Goal: Book appointment/travel/reservation

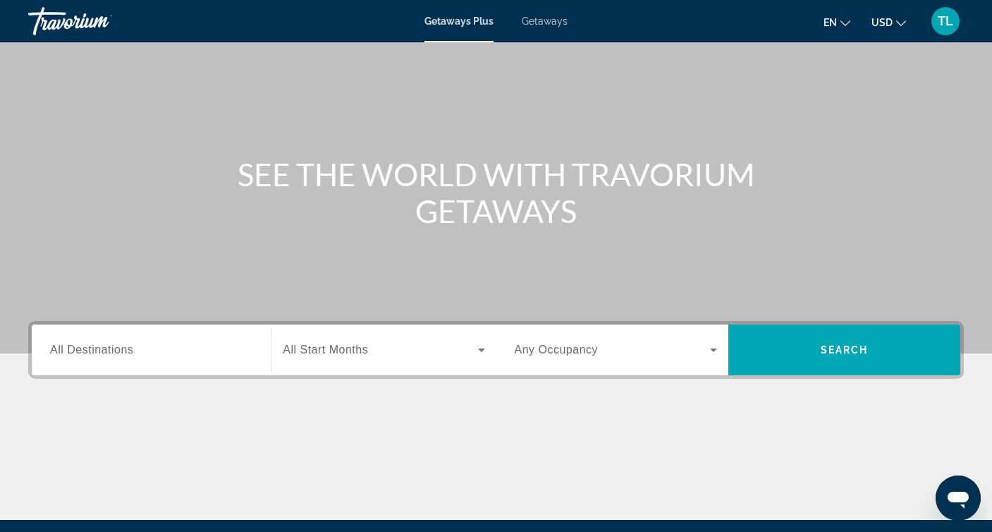
scroll to position [71, 0]
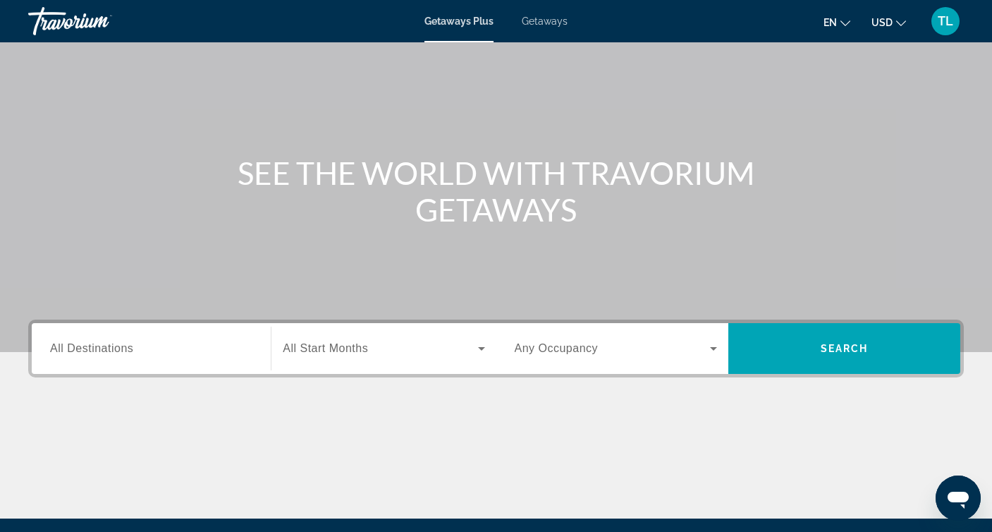
click at [115, 348] on span "All Destinations" at bounding box center [91, 348] width 83 height 12
click at [115, 348] on input "Destination All Destinations" at bounding box center [151, 349] width 202 height 17
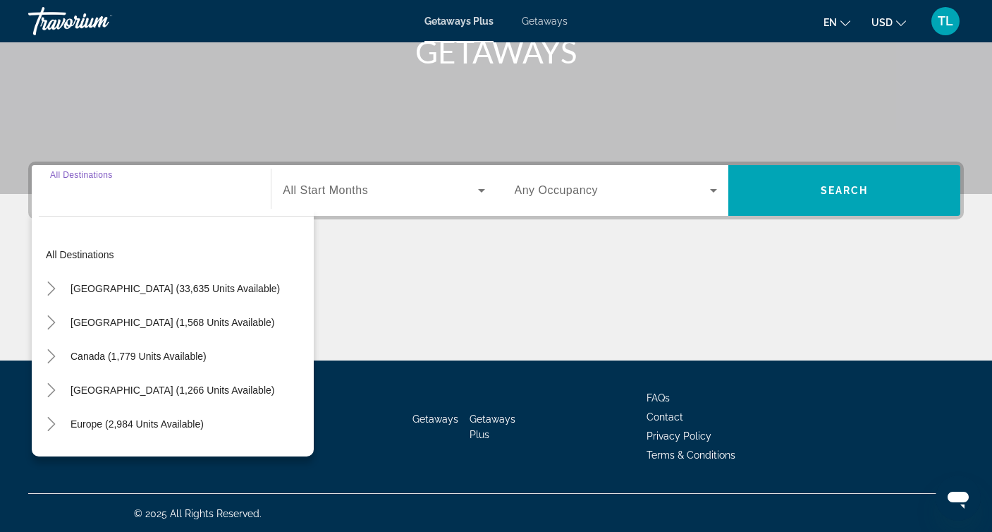
scroll to position [231, 0]
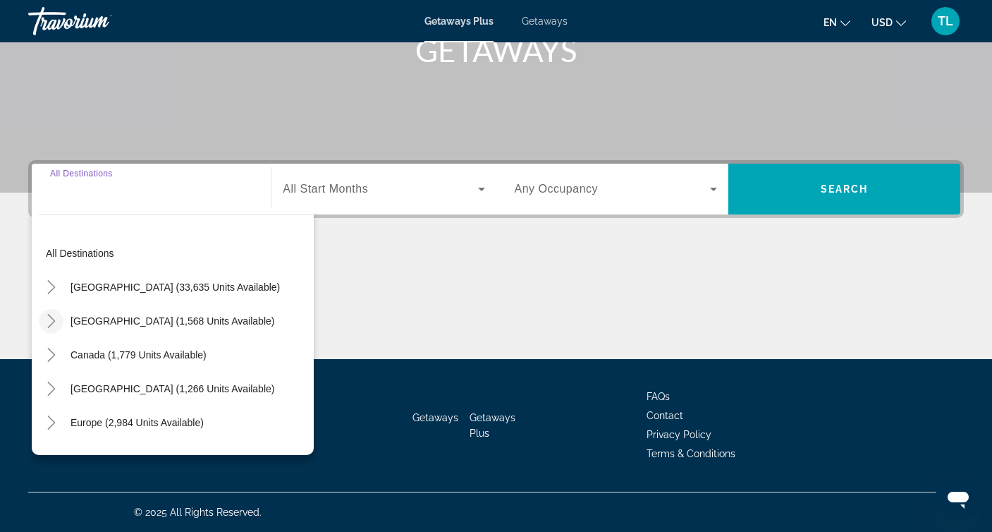
click at [51, 317] on icon "Toggle Mexico (1,568 units available)" at bounding box center [51, 321] width 8 height 14
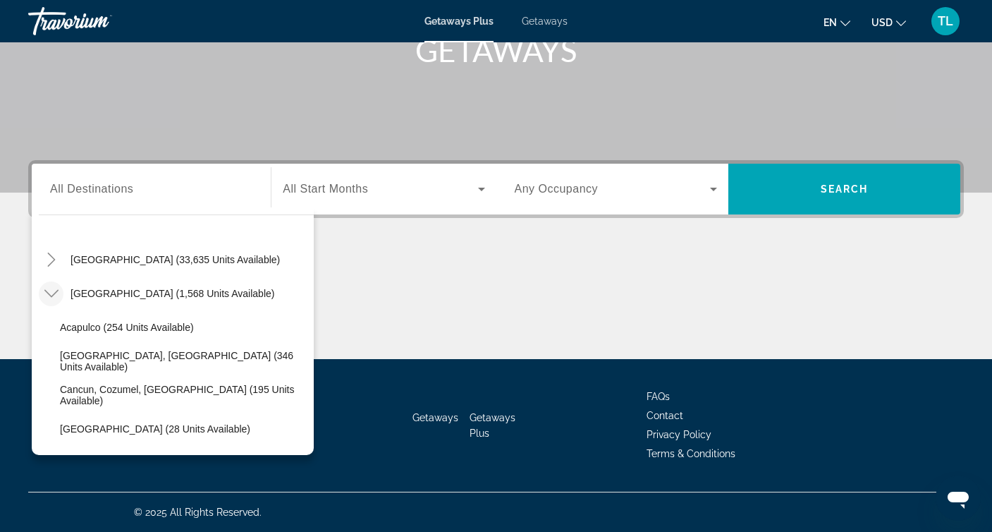
scroll to position [26, 0]
click at [162, 293] on span "[GEOGRAPHIC_DATA] (1,568 units available)" at bounding box center [173, 294] width 204 height 11
type input "**********"
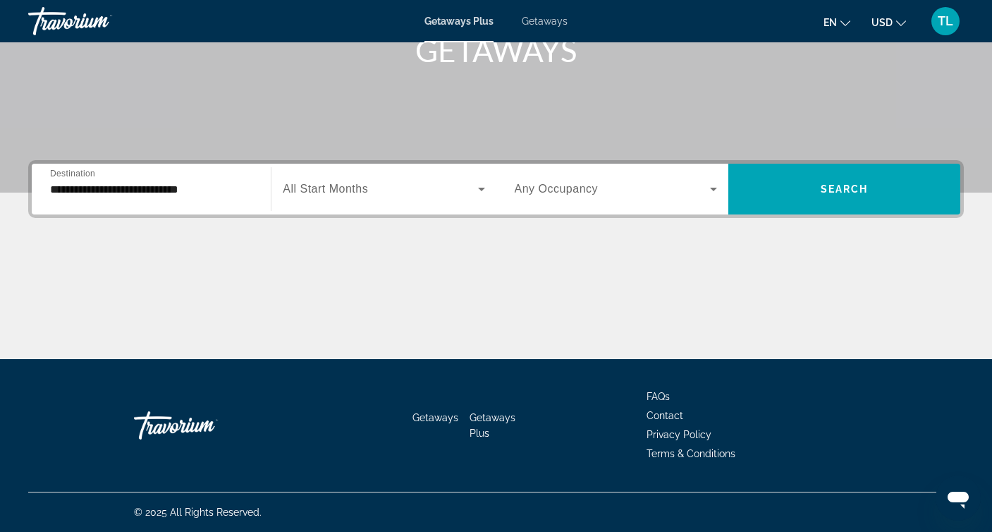
click at [350, 192] on span "All Start Months" at bounding box center [325, 189] width 85 height 12
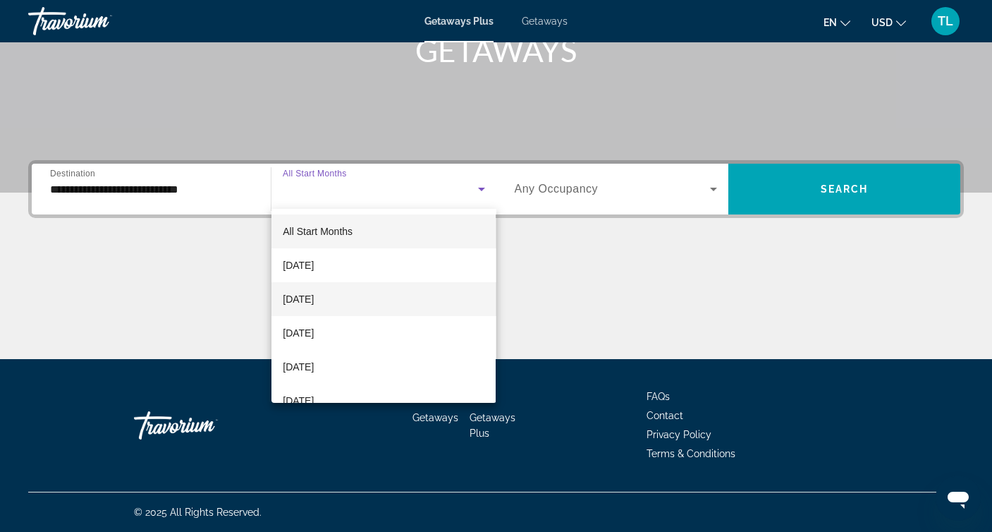
click at [314, 300] on span "[DATE]" at bounding box center [298, 299] width 31 height 17
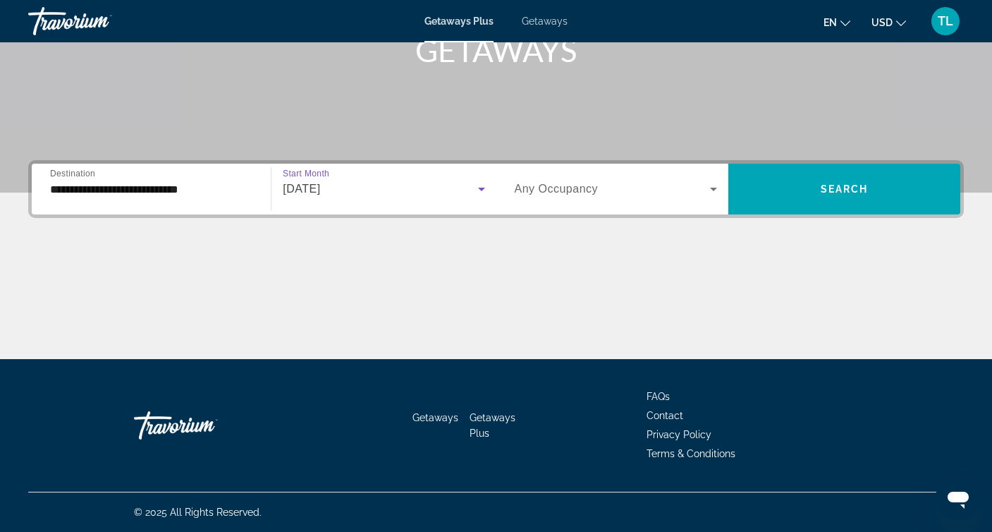
click at [575, 191] on span "Any Occupancy" at bounding box center [557, 189] width 84 height 12
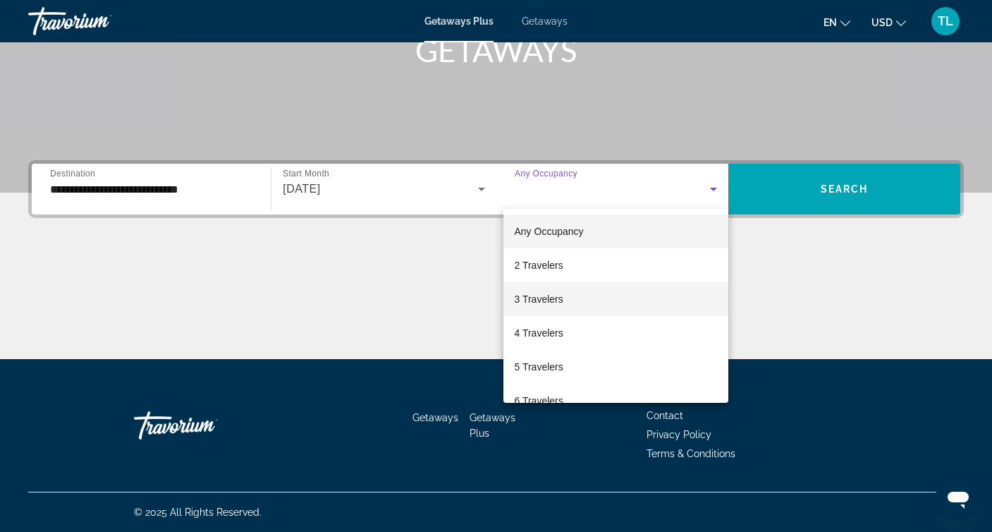
click at [541, 300] on span "3 Travelers" at bounding box center [539, 299] width 49 height 17
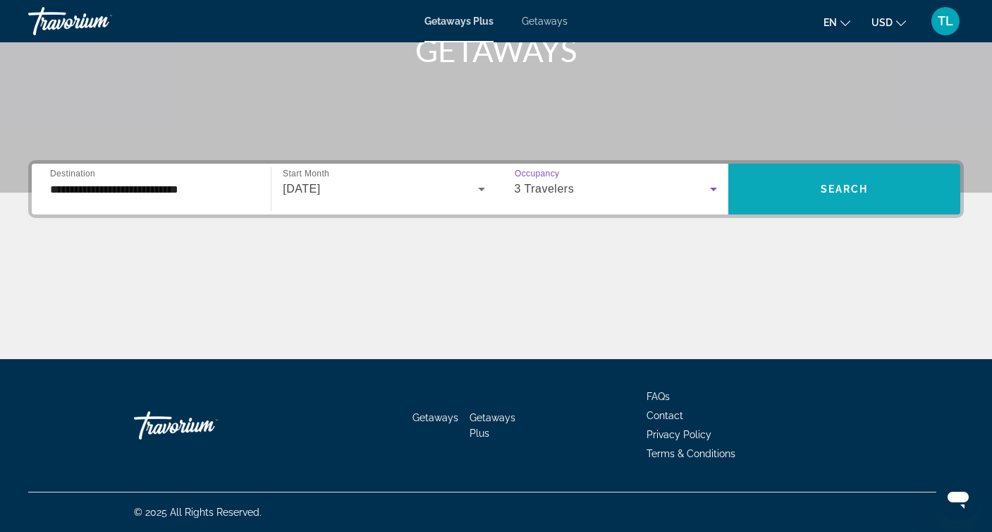
click at [824, 188] on span "Search" at bounding box center [845, 188] width 48 height 11
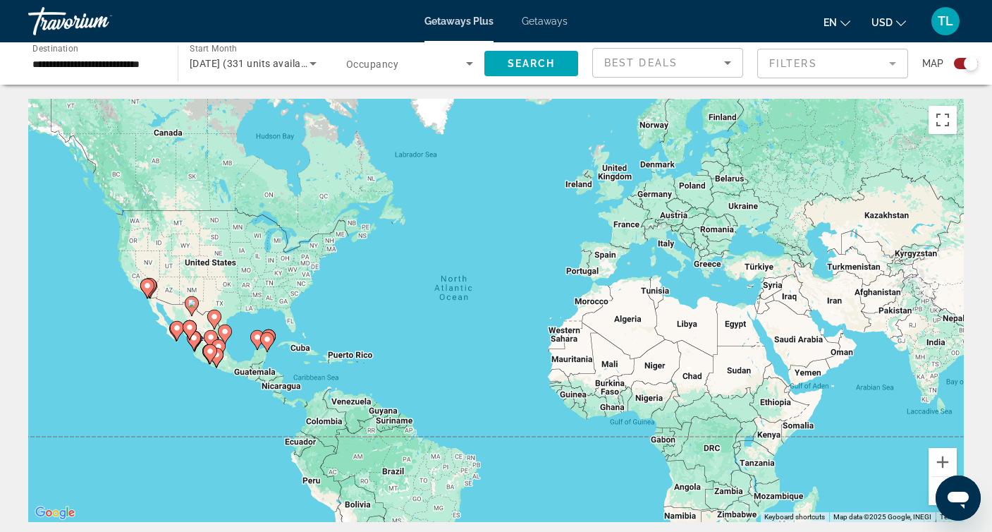
click at [238, 347] on div "To activate drag with keyboard, press Alt + Enter. Once in keyboard drag state,…" at bounding box center [496, 310] width 936 height 423
click at [941, 461] on button "Zoom in" at bounding box center [943, 462] width 28 height 28
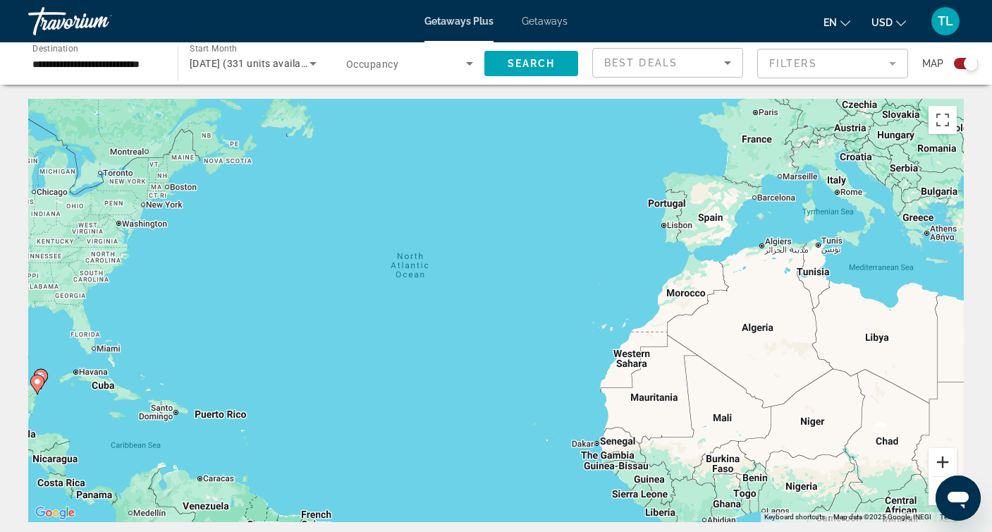
click at [941, 461] on button "Zoom in" at bounding box center [943, 462] width 28 height 28
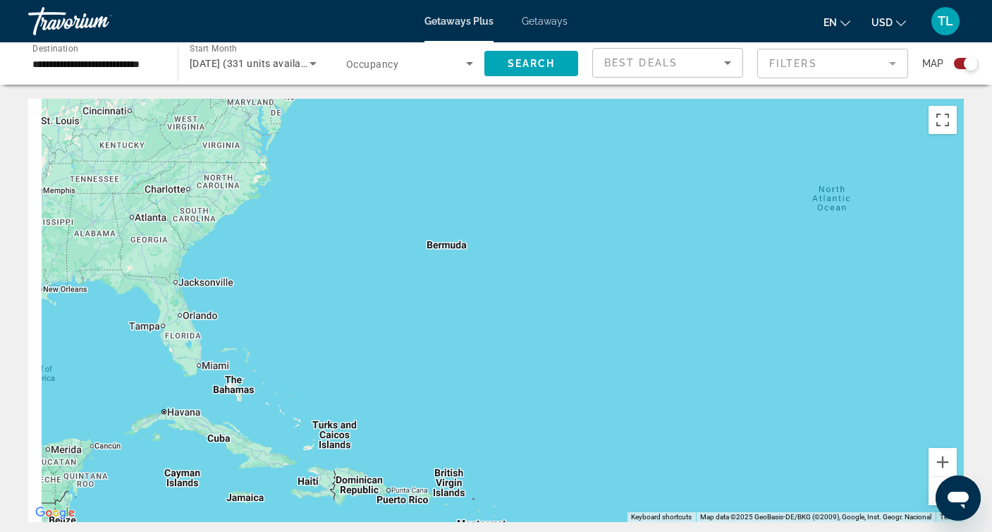
drag, startPoint x: 281, startPoint y: 385, endPoint x: 793, endPoint y: 363, distance: 512.4
click at [793, 363] on div "Main content" at bounding box center [496, 310] width 936 height 423
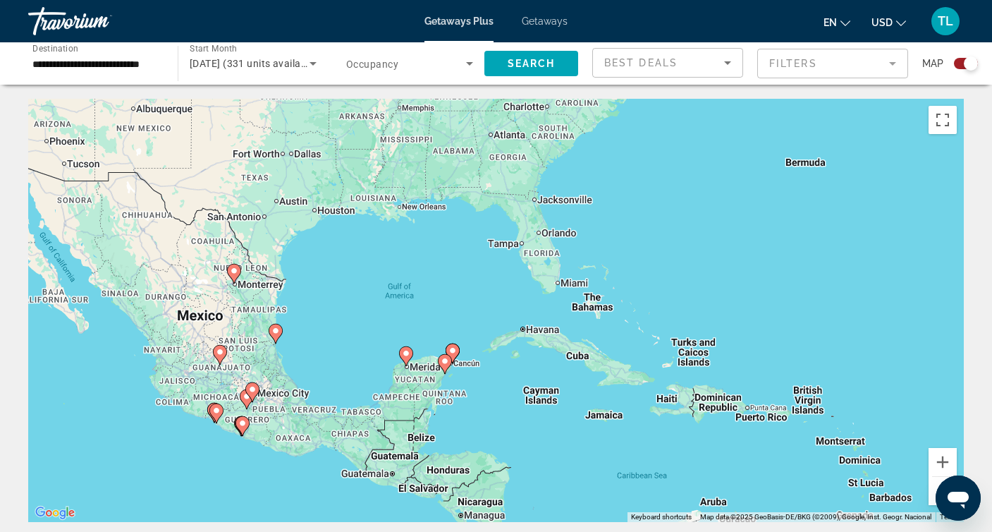
drag, startPoint x: 320, startPoint y: 359, endPoint x: 680, endPoint y: 275, distance: 370.0
click at [680, 275] on div "To activate drag with keyboard, press Alt + Enter. Once in keyboard drag state,…" at bounding box center [496, 310] width 936 height 423
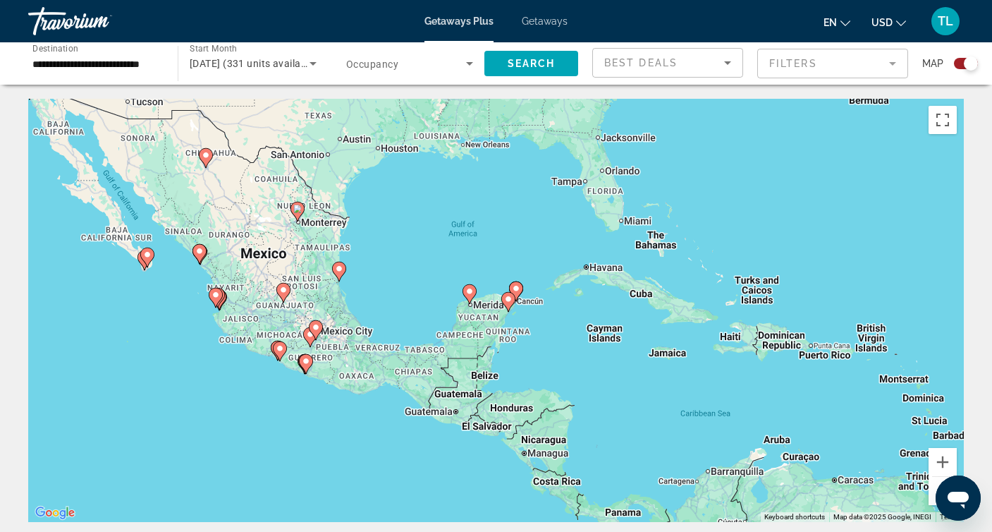
drag, startPoint x: 463, startPoint y: 385, endPoint x: 527, endPoint y: 323, distance: 89.3
click at [527, 323] on div "To activate drag with keyboard, press Alt + Enter. Once in keyboard drag state,…" at bounding box center [496, 310] width 936 height 423
click at [941, 459] on button "Zoom in" at bounding box center [943, 462] width 28 height 28
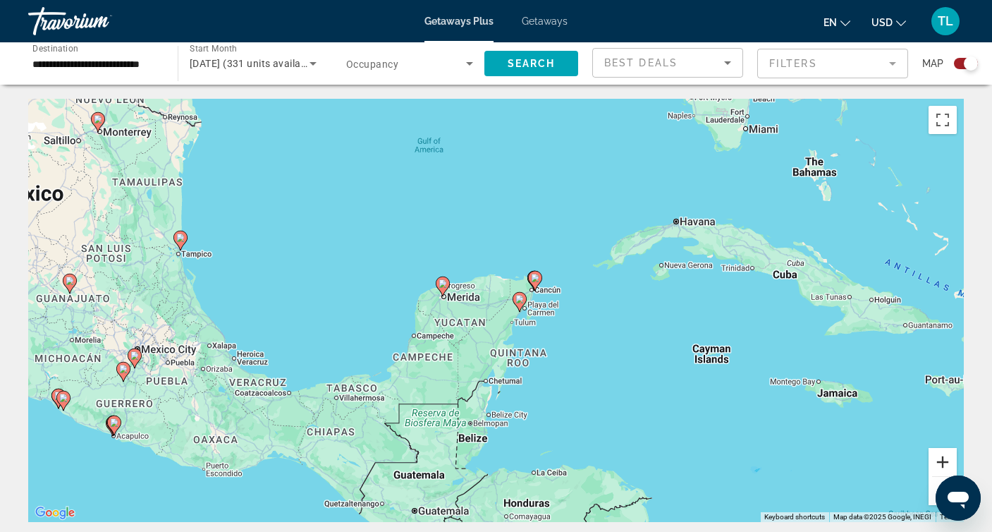
click at [941, 459] on button "Zoom in" at bounding box center [943, 462] width 28 height 28
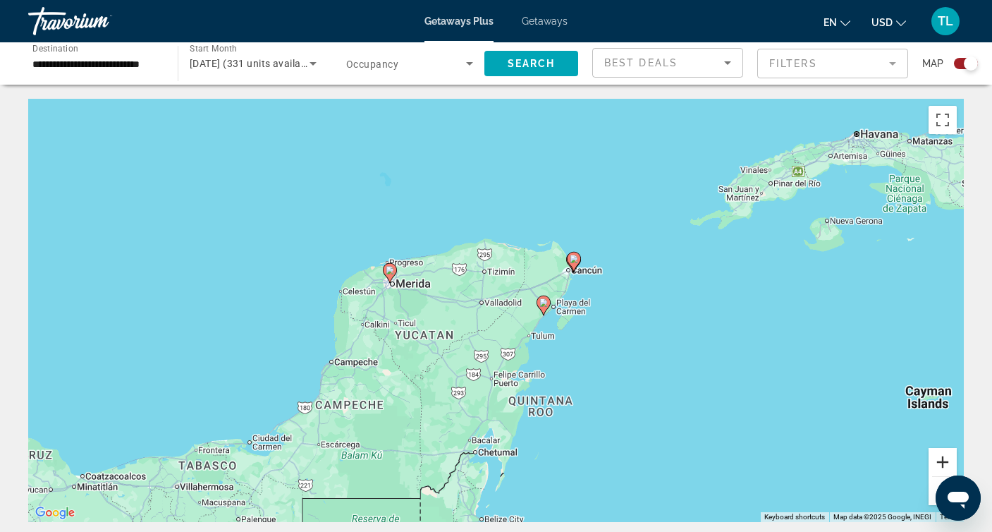
click at [941, 459] on button "Zoom in" at bounding box center [943, 462] width 28 height 28
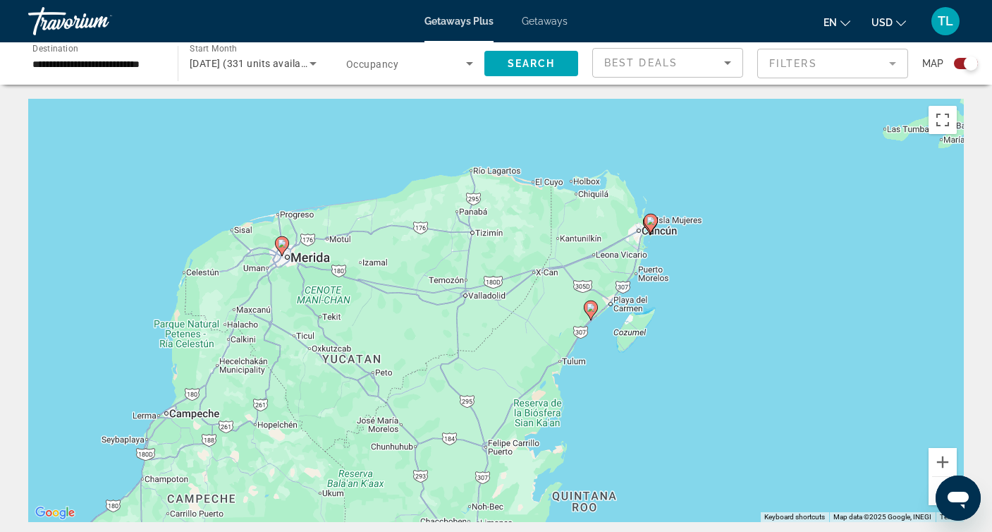
click at [593, 307] on image "Main content" at bounding box center [591, 307] width 8 height 8
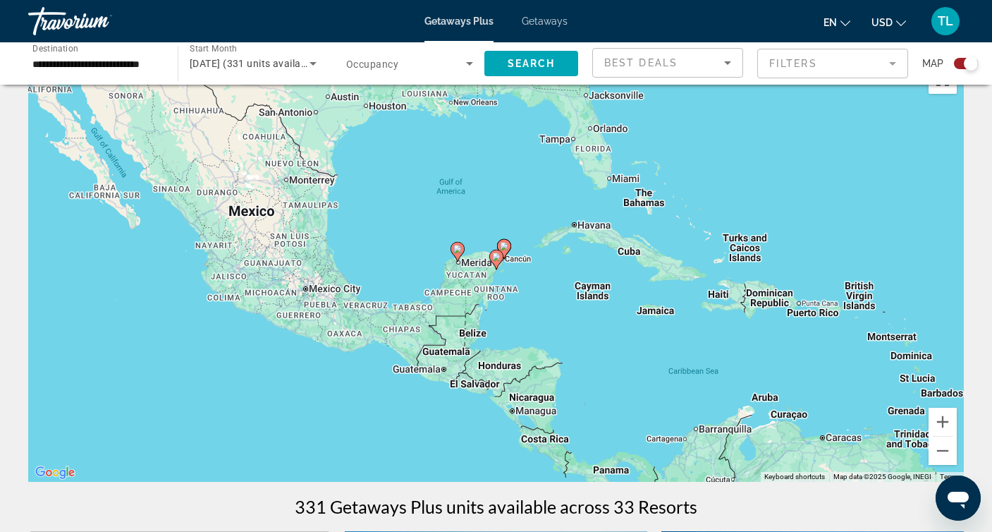
scroll to position [39, 0]
click at [494, 256] on image "Main content" at bounding box center [496, 257] width 8 height 8
type input "**********"
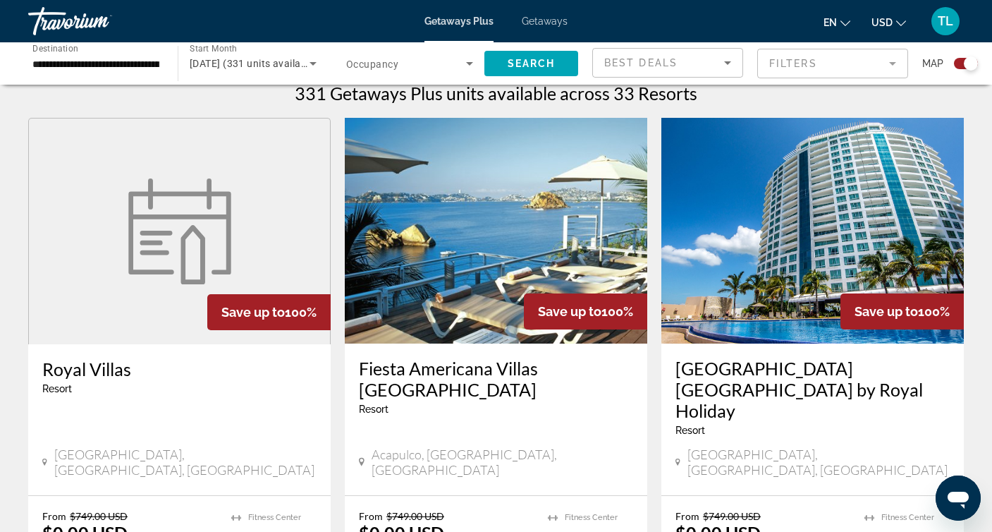
scroll to position [455, 0]
